Goal: Transaction & Acquisition: Purchase product/service

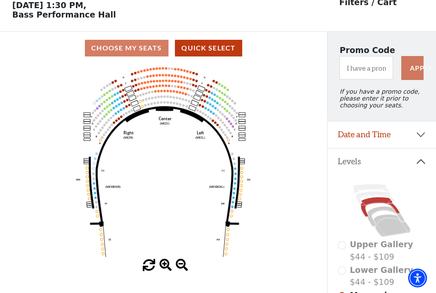
scroll to position [40, 0]
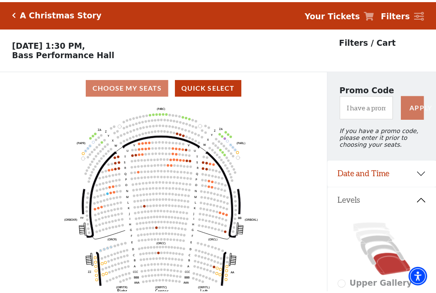
scroll to position [40, 0]
